Goal: Transaction & Acquisition: Download file/media

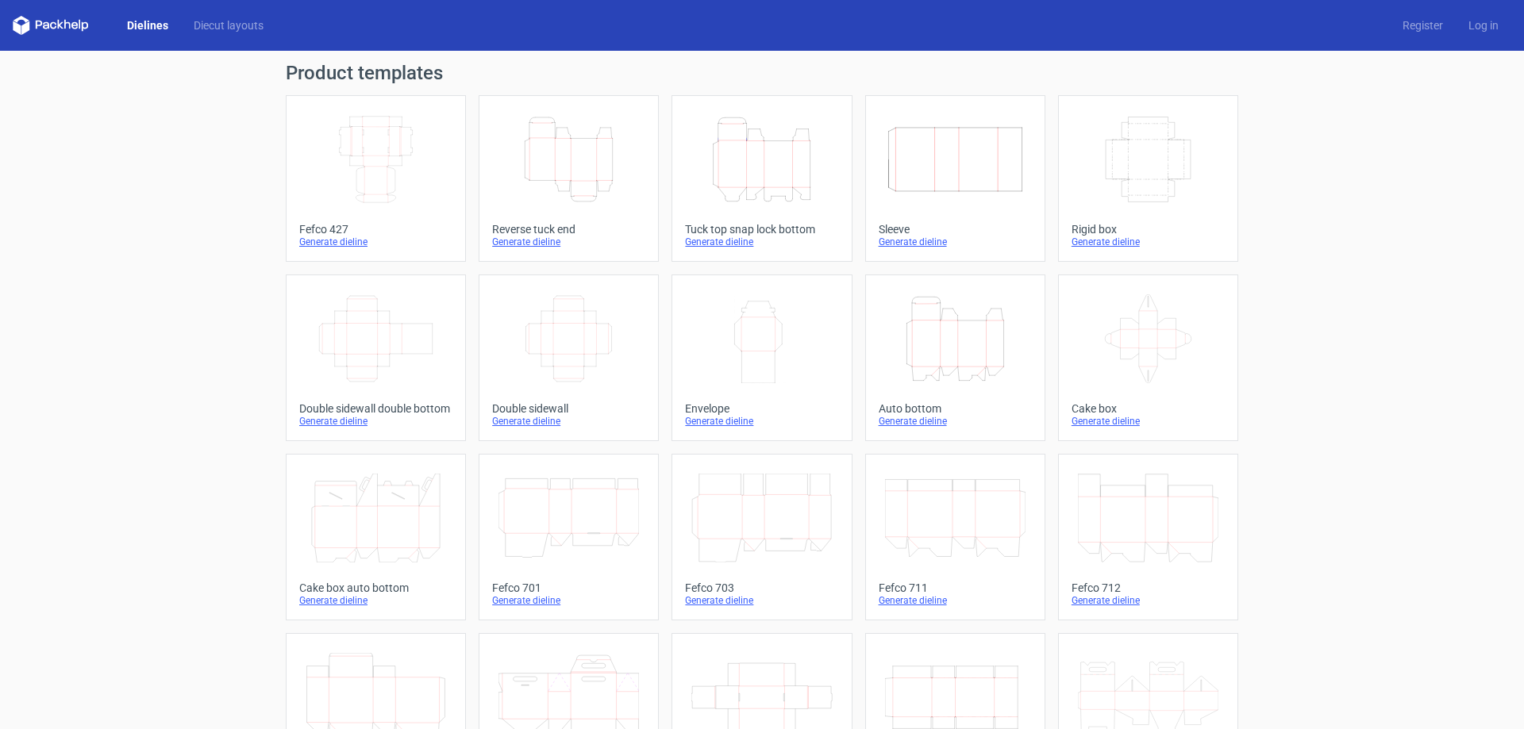
click at [618, 150] on icon "Height Depth Width" at bounding box center [568, 159] width 140 height 89
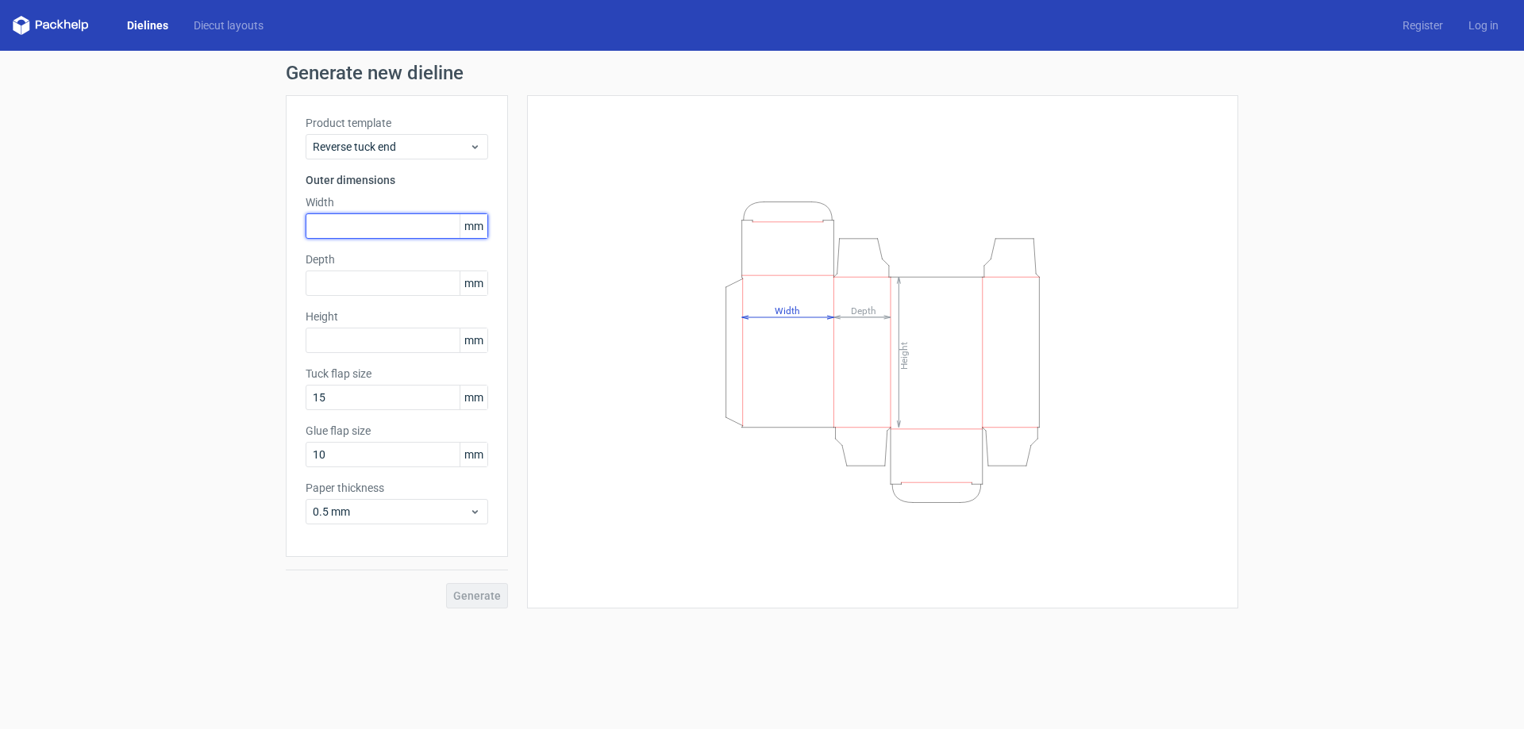
click at [396, 224] on input "text" at bounding box center [397, 225] width 183 height 25
type input "180"
type input "100"
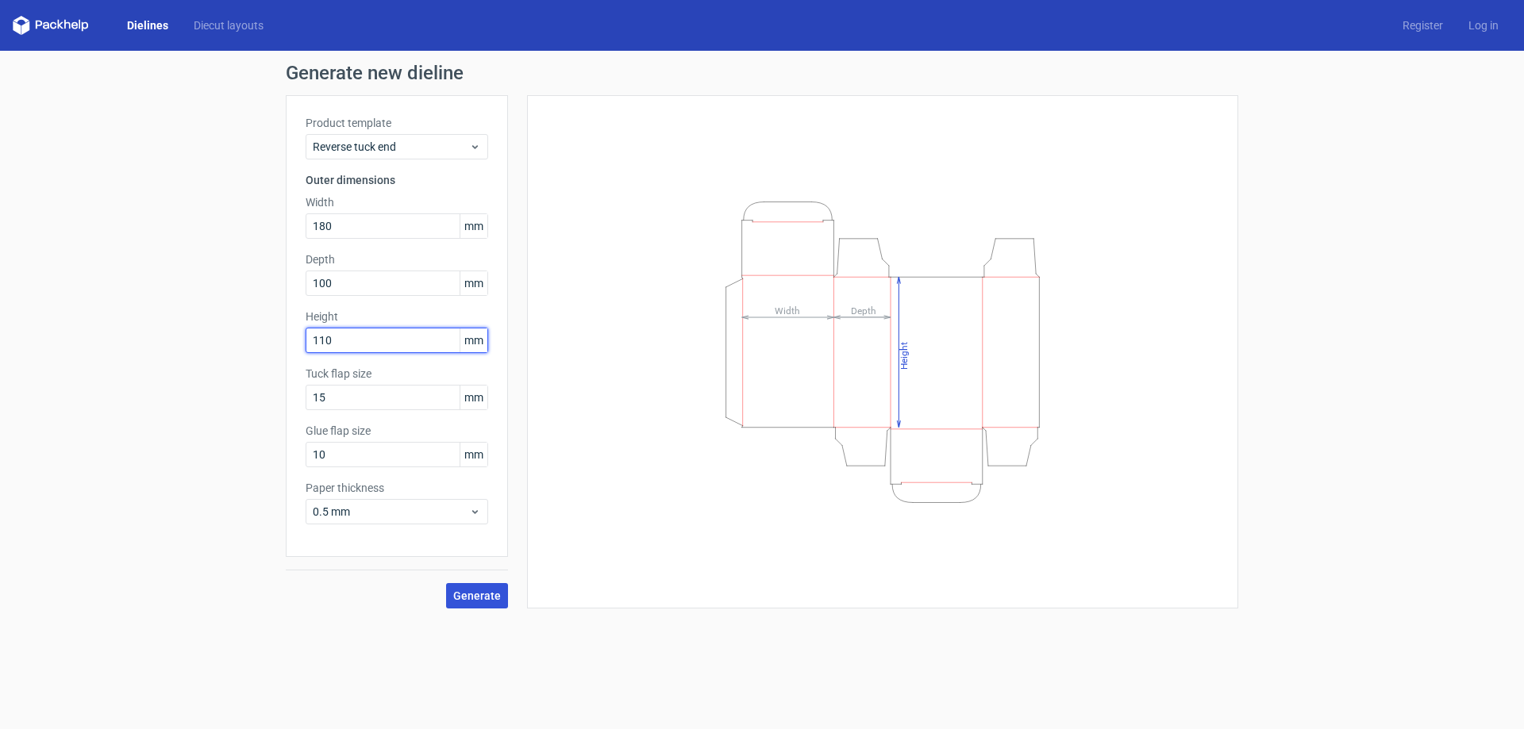
type input "110"
click at [497, 590] on span "Generate" at bounding box center [477, 595] width 48 height 11
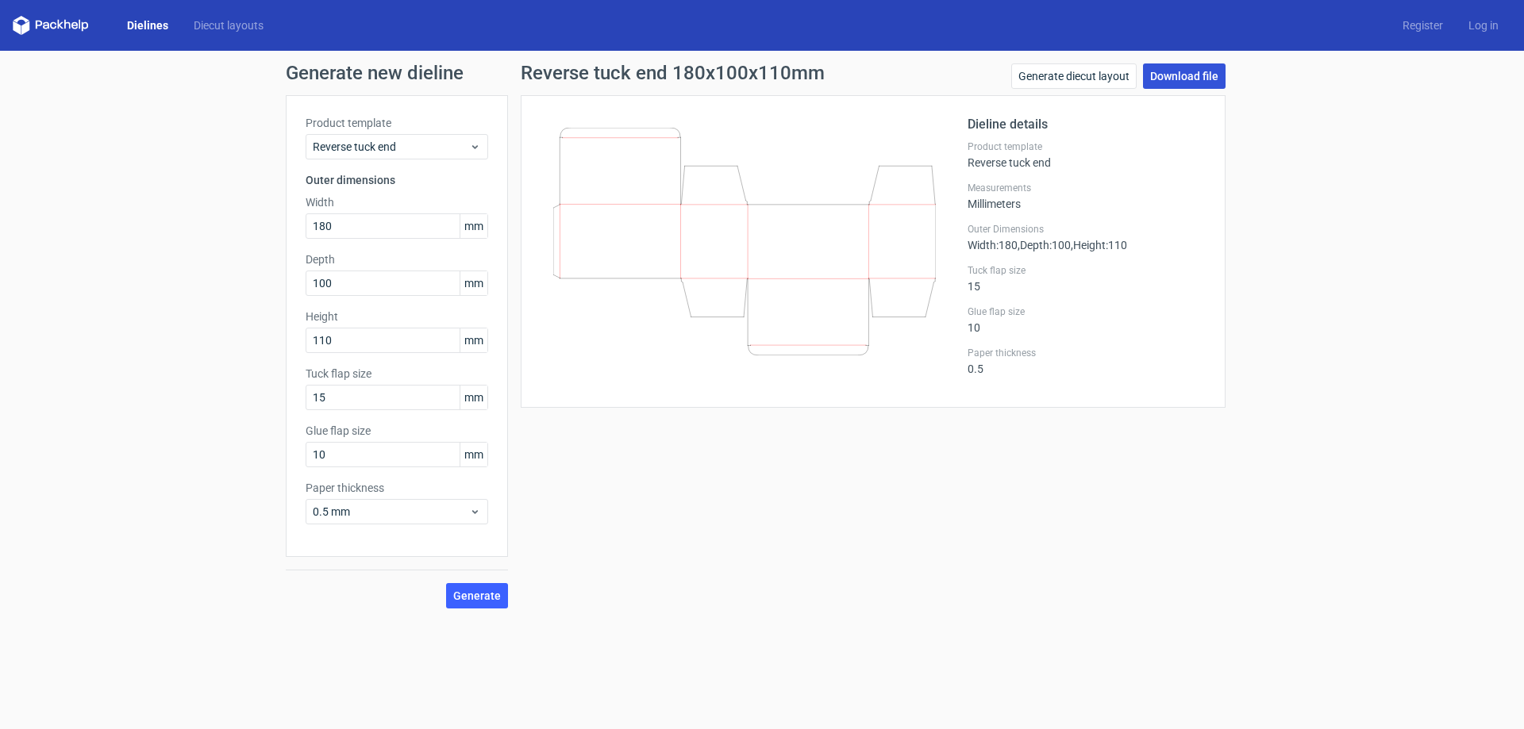
click at [1174, 69] on link "Download file" at bounding box center [1184, 75] width 83 height 25
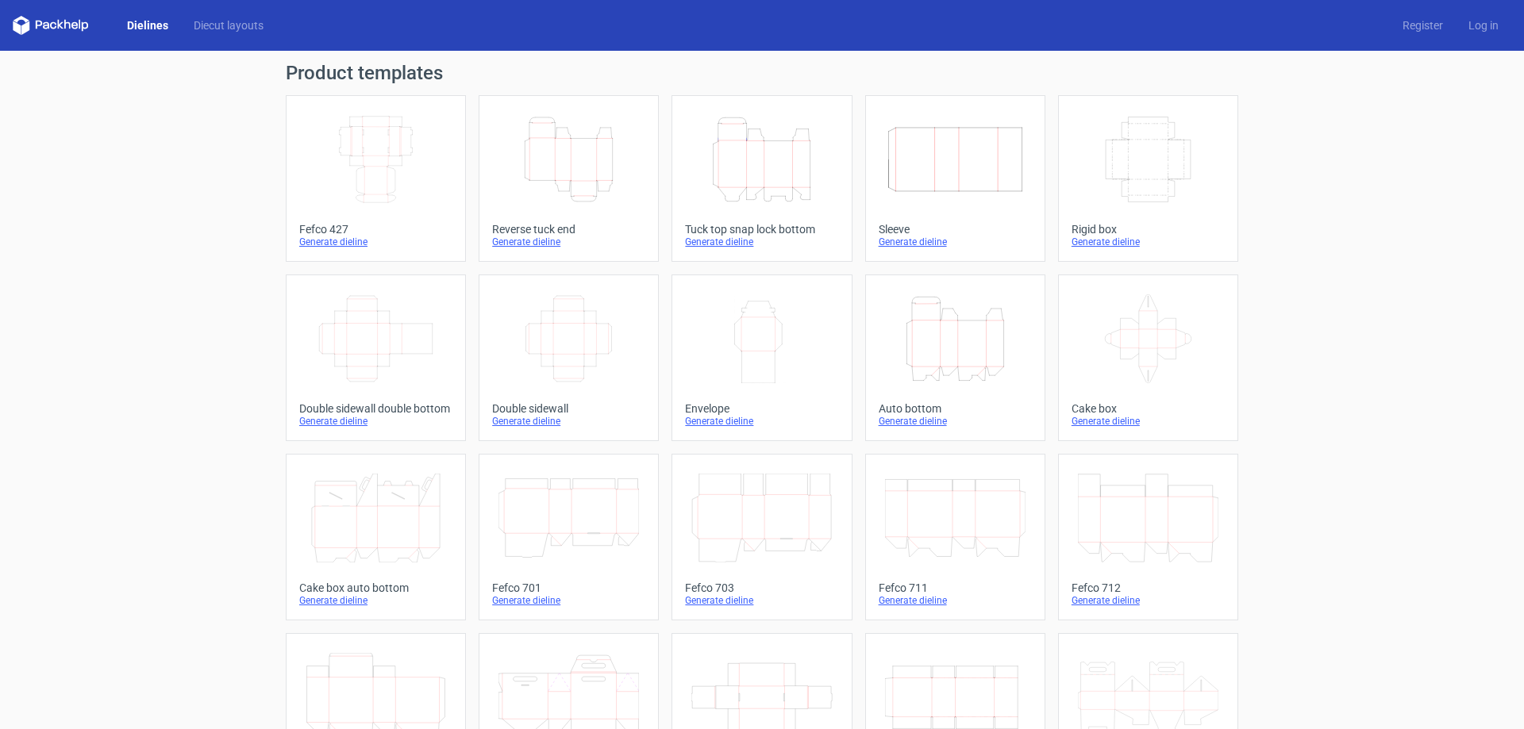
click at [787, 161] on icon "Height Depth Width" at bounding box center [761, 159] width 140 height 89
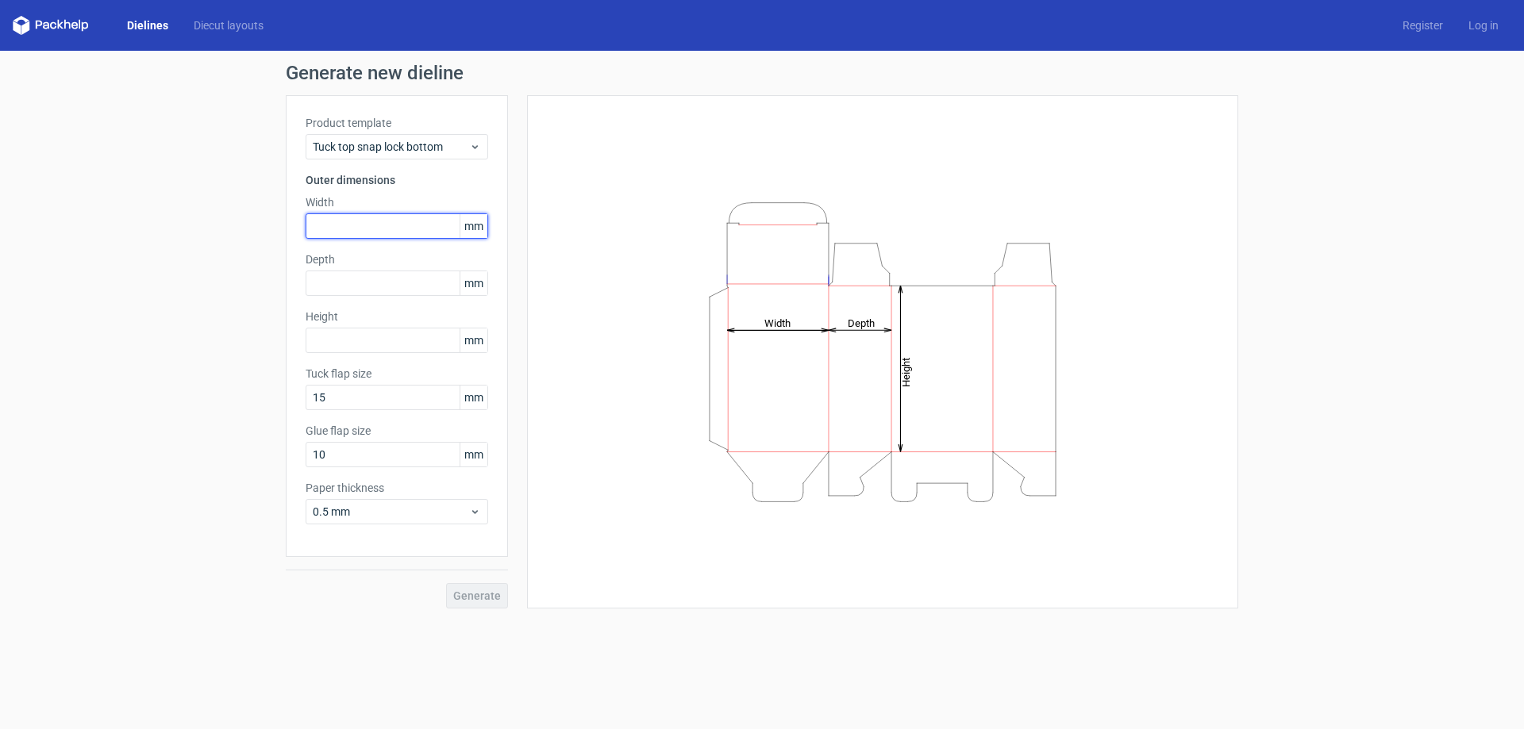
click at [351, 235] on input "text" at bounding box center [397, 225] width 183 height 25
type input "120"
type input "60"
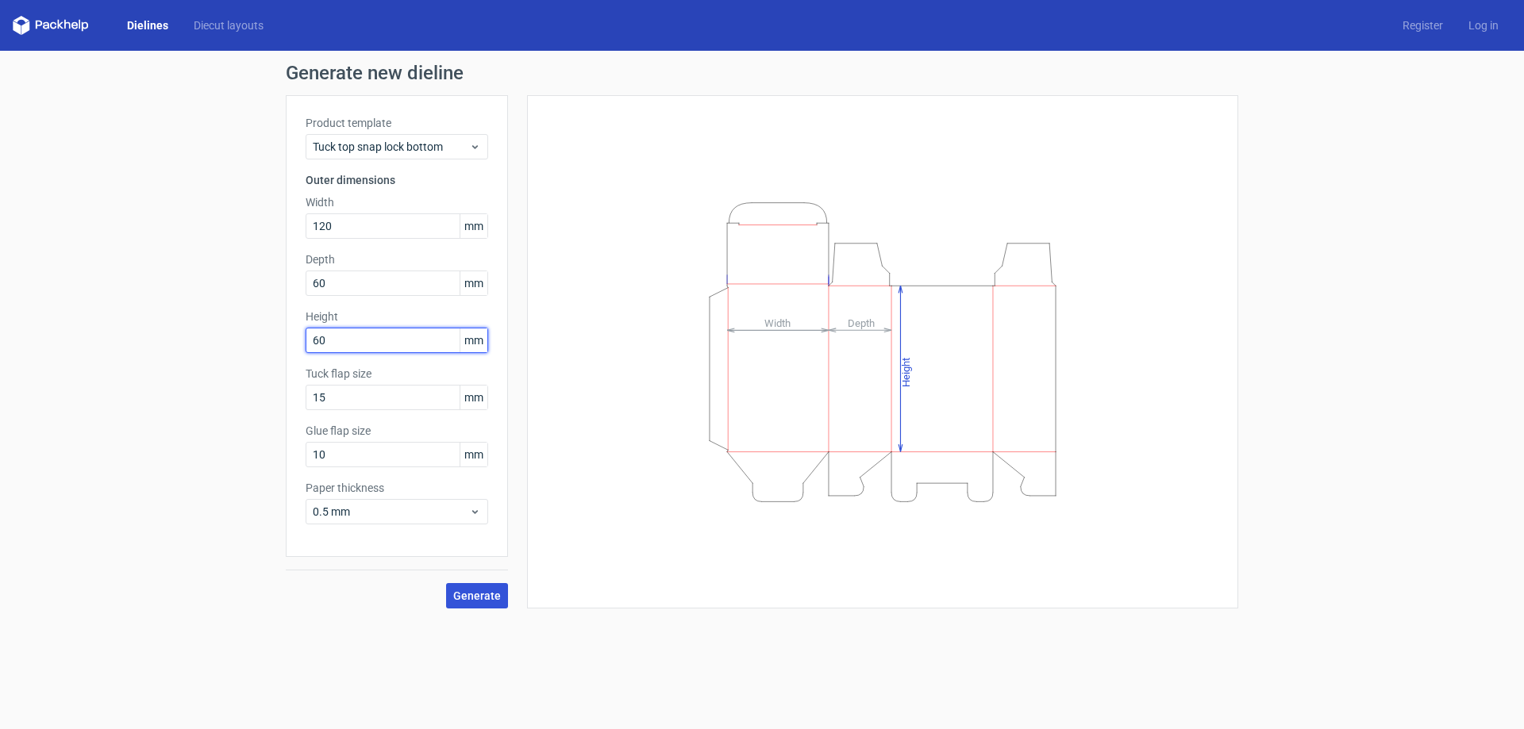
type input "60"
click at [487, 598] on span "Generate" at bounding box center [477, 595] width 48 height 11
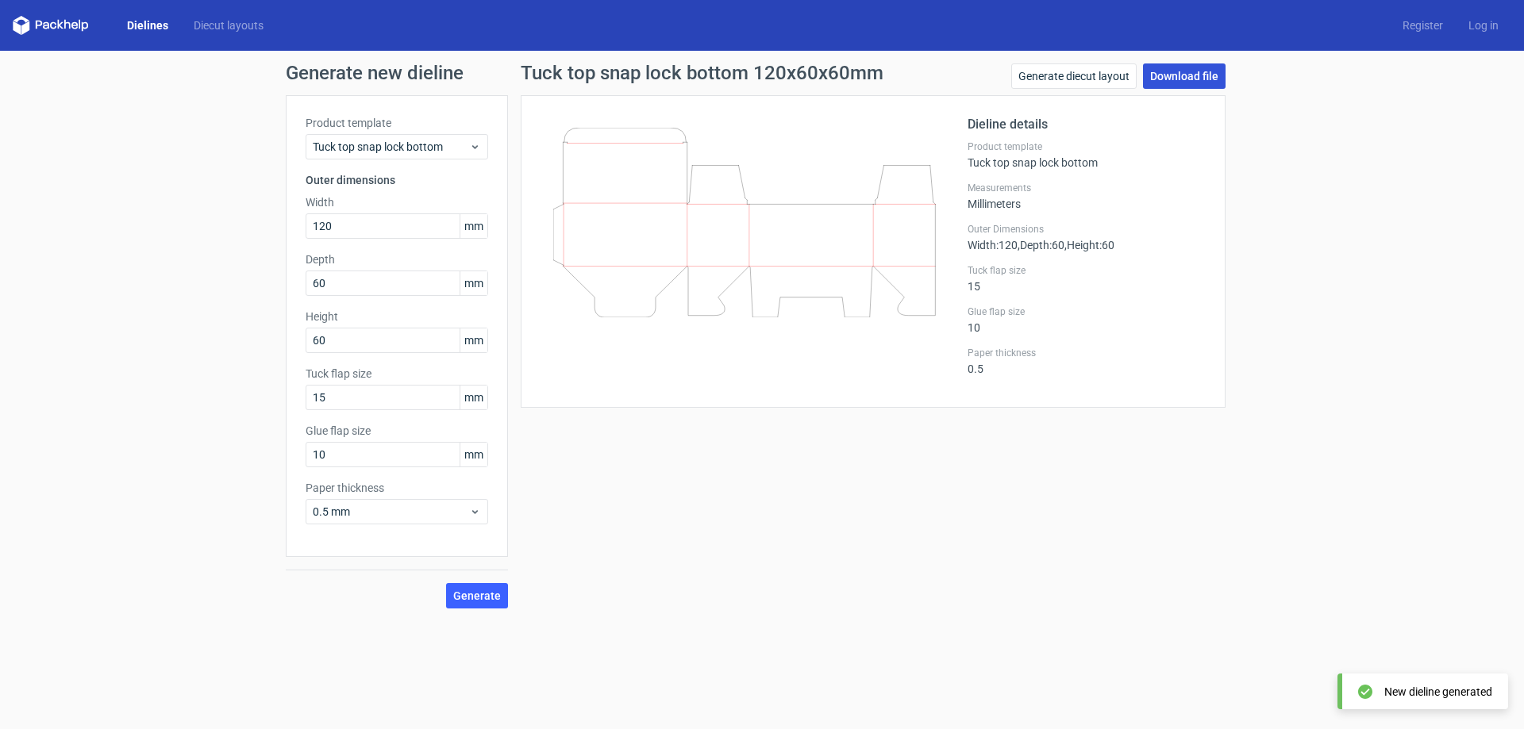
click at [1163, 82] on link "Download file" at bounding box center [1184, 75] width 83 height 25
